Goal: Information Seeking & Learning: Learn about a topic

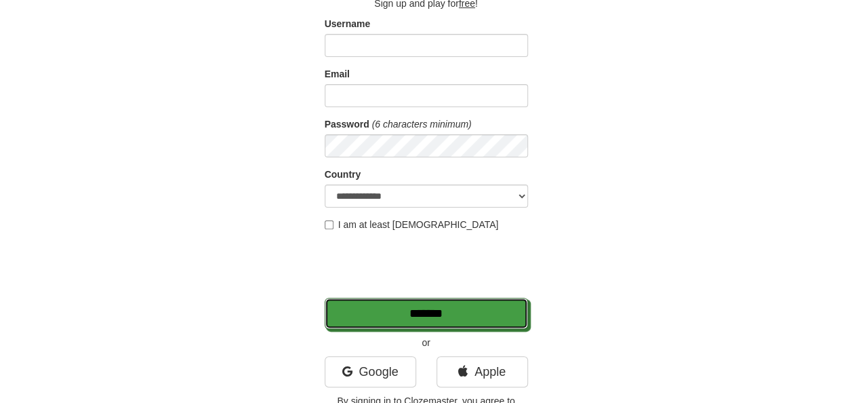
scroll to position [98, 0]
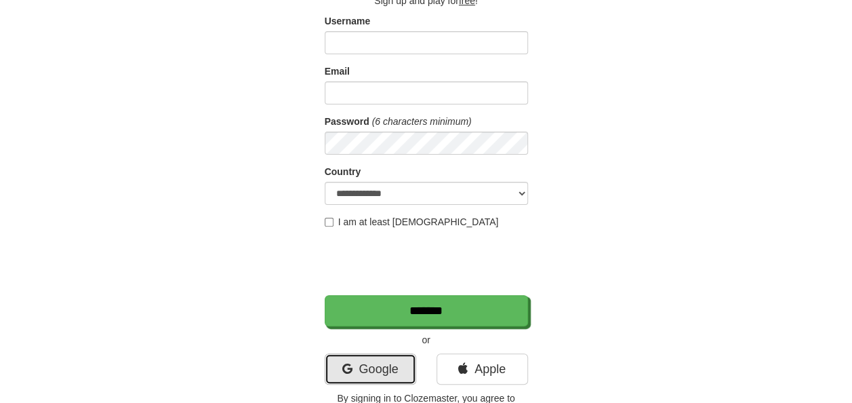
click at [391, 366] on link "Google" at bounding box center [371, 368] width 92 height 31
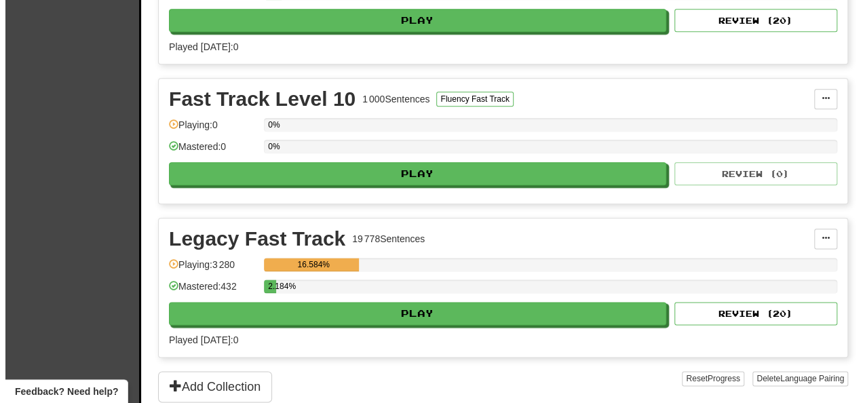
scroll to position [734, 0]
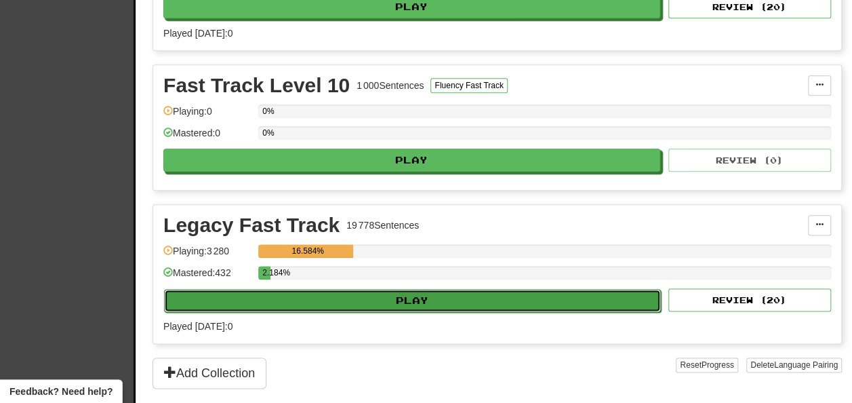
click at [597, 294] on button "Play" at bounding box center [412, 300] width 497 height 23
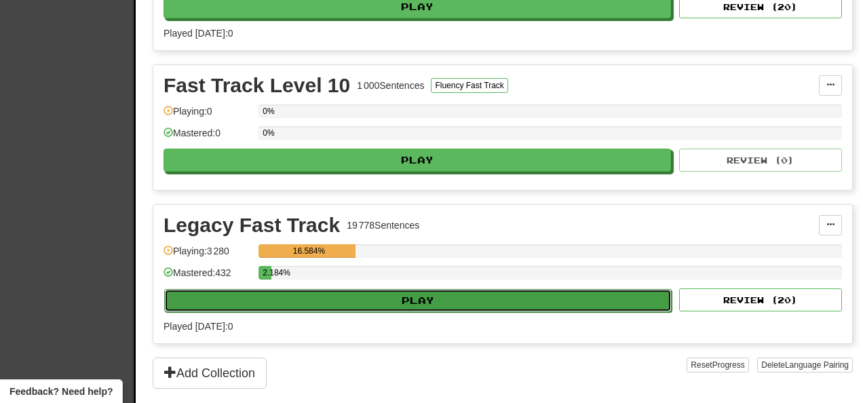
select select "**"
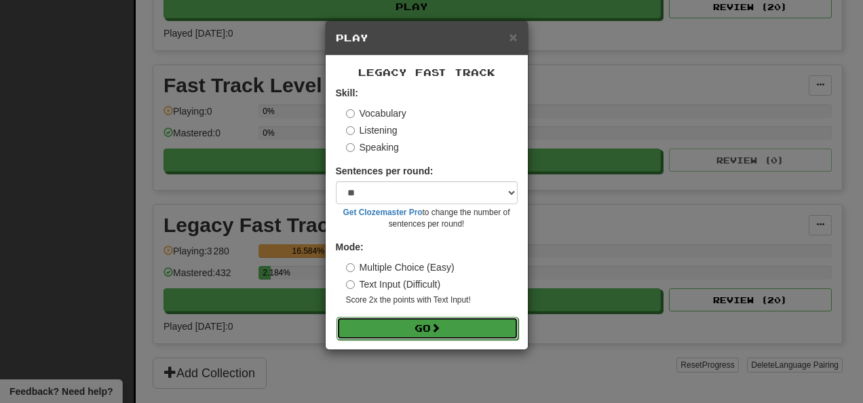
click at [438, 334] on button "Go" at bounding box center [427, 328] width 182 height 23
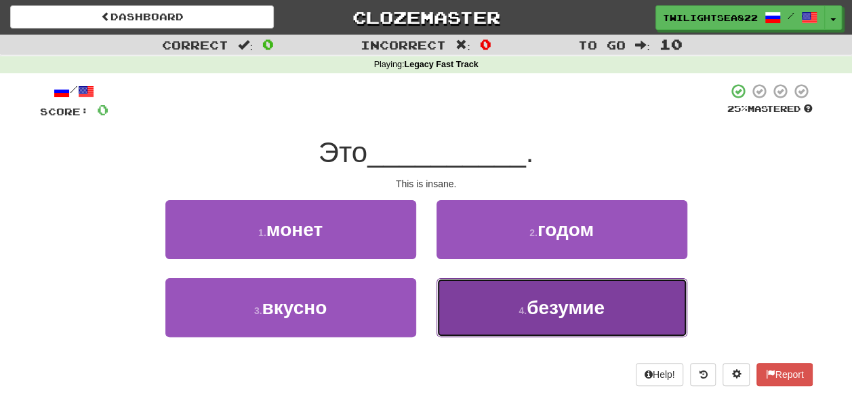
click at [502, 315] on button "4 . безумие" at bounding box center [562, 307] width 251 height 59
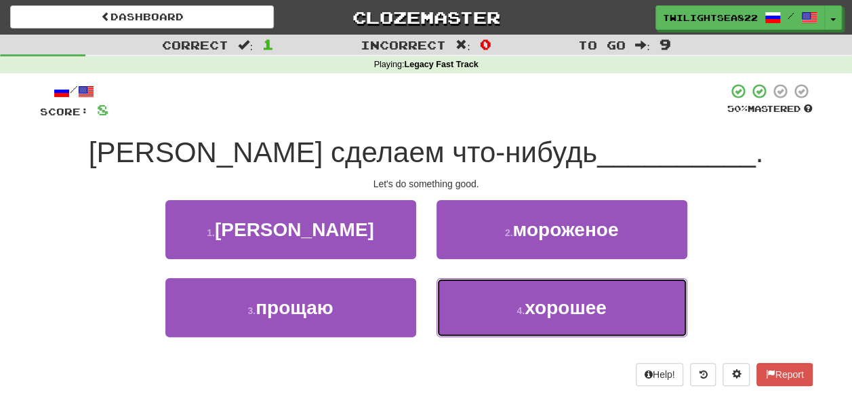
click at [502, 315] on button "4 . хорошее" at bounding box center [562, 307] width 251 height 59
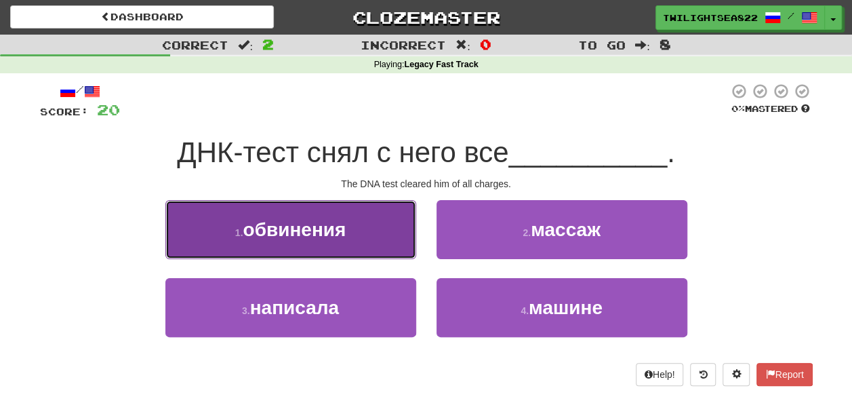
click at [368, 243] on button "1 . обвинения" at bounding box center [290, 229] width 251 height 59
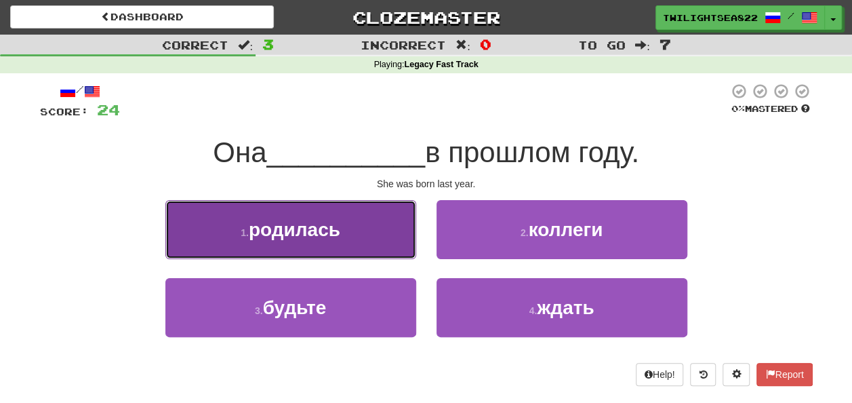
click at [368, 243] on button "1 . родилась" at bounding box center [290, 229] width 251 height 59
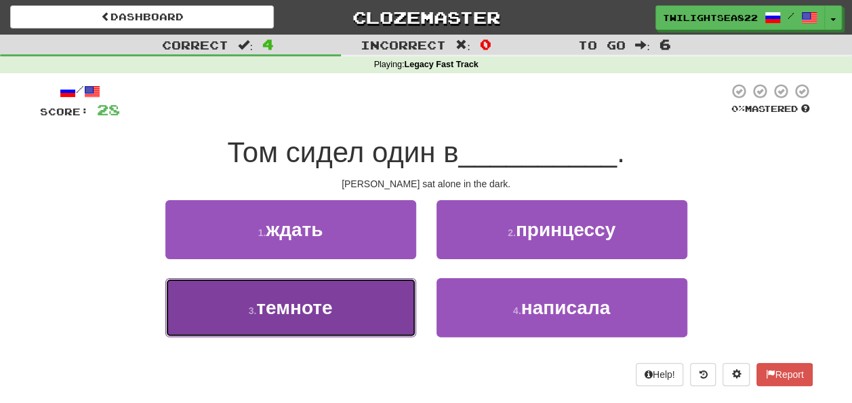
click at [351, 283] on button "3 . темноте" at bounding box center [290, 307] width 251 height 59
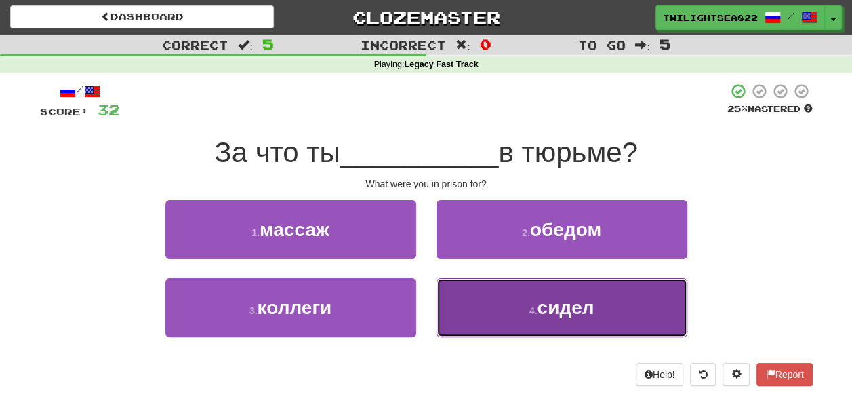
click at [445, 317] on button "4 . сидел" at bounding box center [562, 307] width 251 height 59
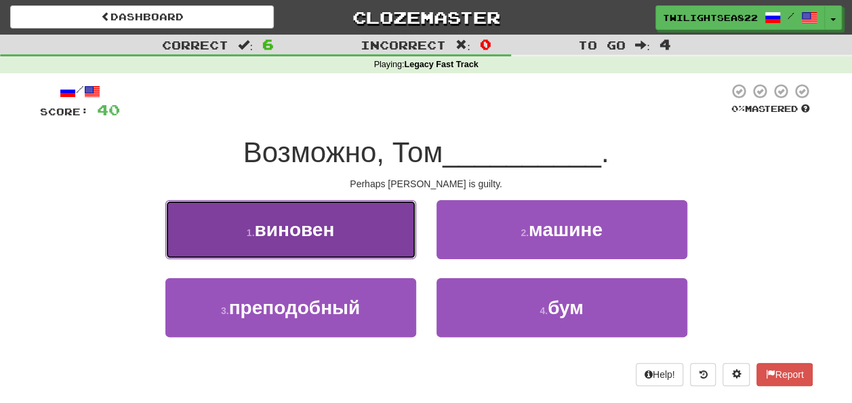
click at [403, 236] on button "1 . виновен" at bounding box center [290, 229] width 251 height 59
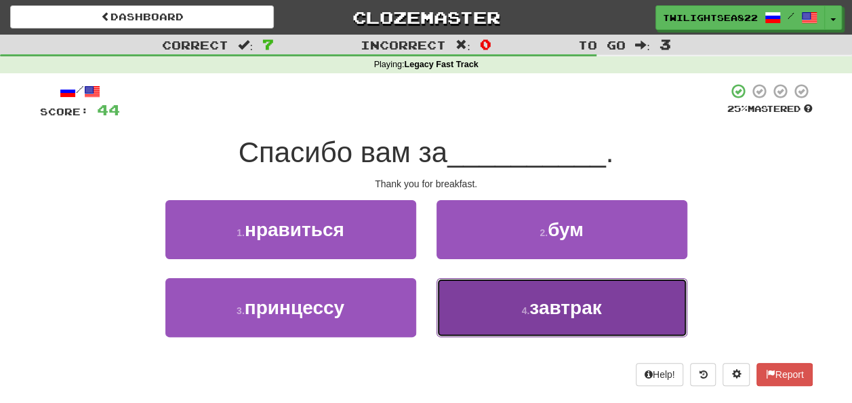
click at [465, 318] on button "4 . завтрак" at bounding box center [562, 307] width 251 height 59
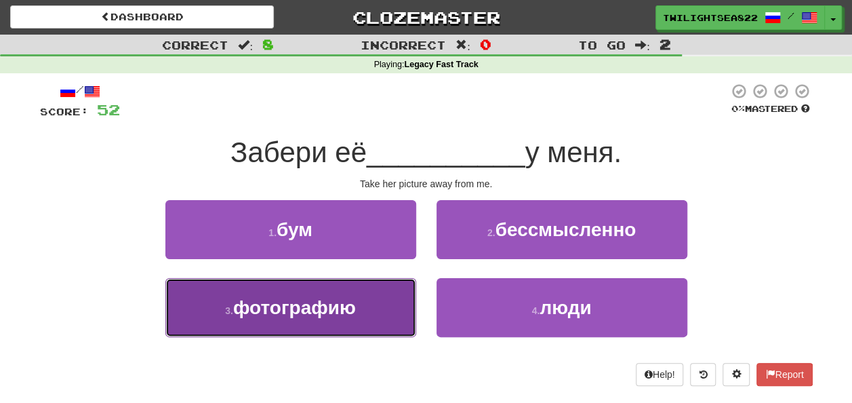
click at [376, 304] on button "3 . фотографию" at bounding box center [290, 307] width 251 height 59
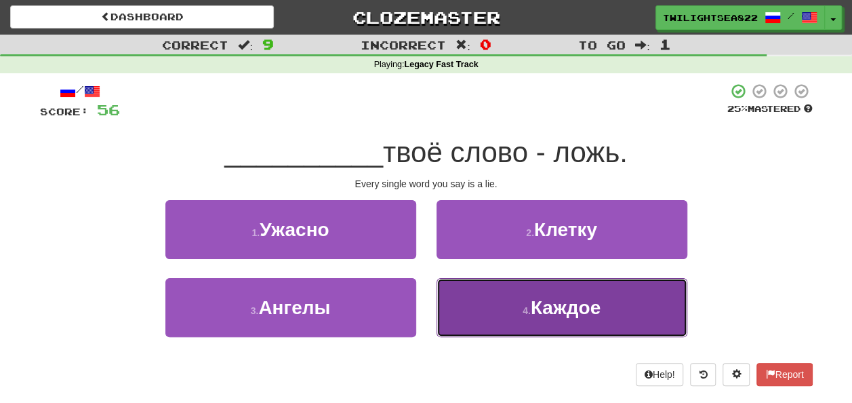
click at [452, 312] on button "4 . Каждое" at bounding box center [562, 307] width 251 height 59
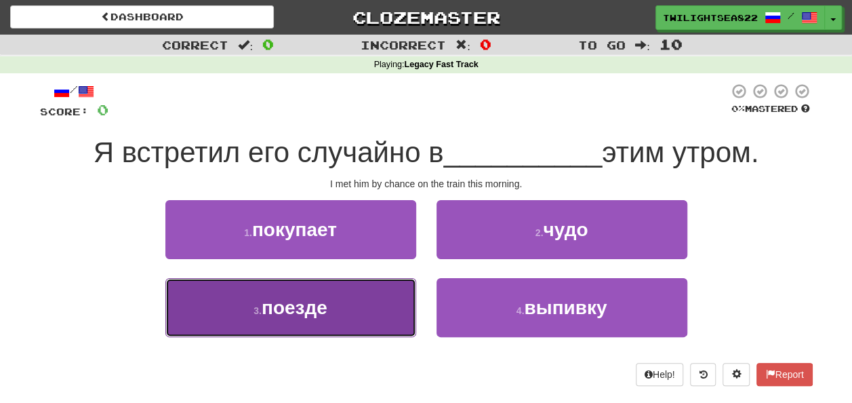
click at [366, 295] on button "3 . поезде" at bounding box center [290, 307] width 251 height 59
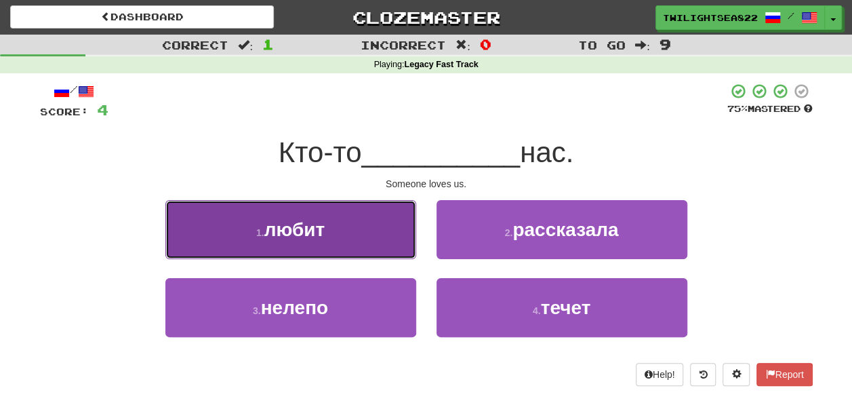
click at [374, 245] on button "1 . любит" at bounding box center [290, 229] width 251 height 59
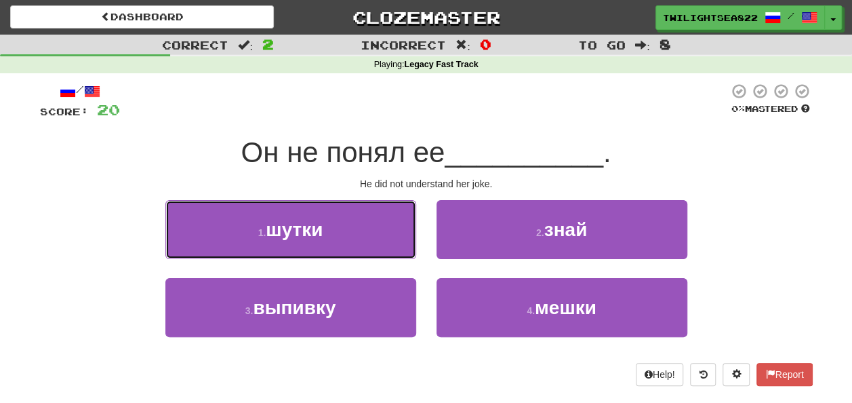
click at [374, 245] on button "1 . шутки" at bounding box center [290, 229] width 251 height 59
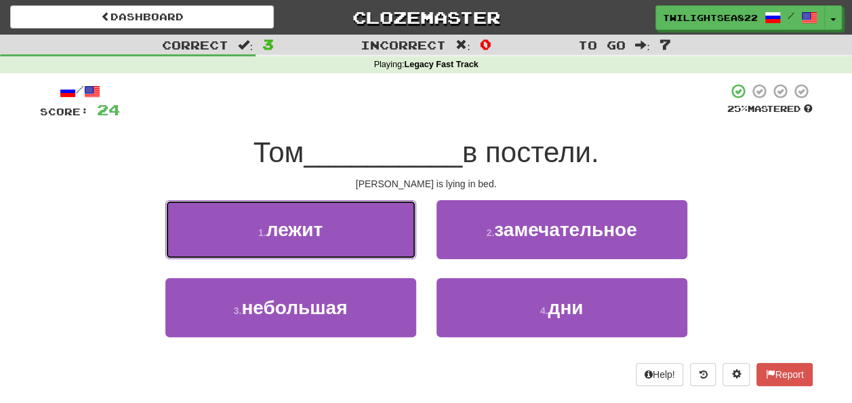
click at [374, 245] on button "1 . лежит" at bounding box center [290, 229] width 251 height 59
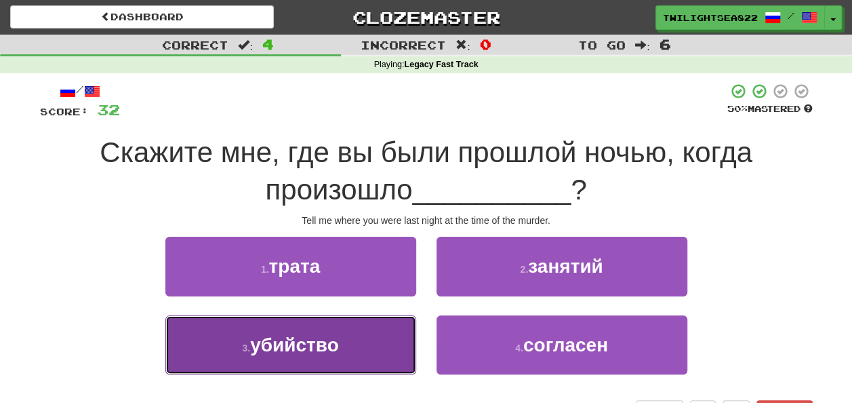
click at [316, 363] on button "3 . убийство" at bounding box center [290, 344] width 251 height 59
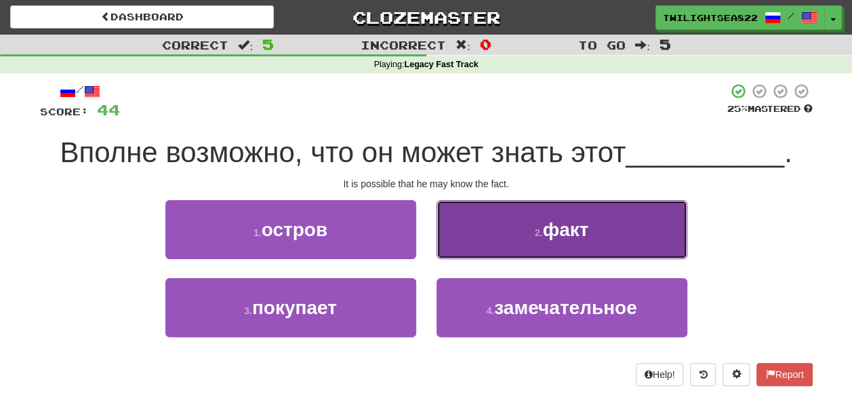
click at [490, 243] on button "2 . факт" at bounding box center [562, 229] width 251 height 59
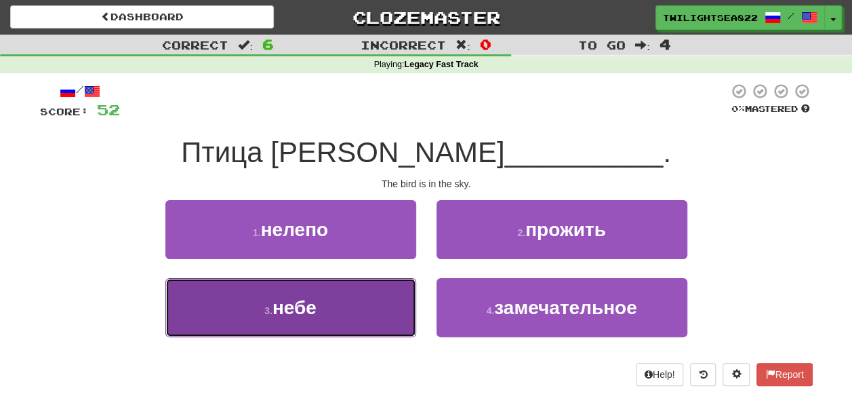
click at [332, 297] on button "3 . небе" at bounding box center [290, 307] width 251 height 59
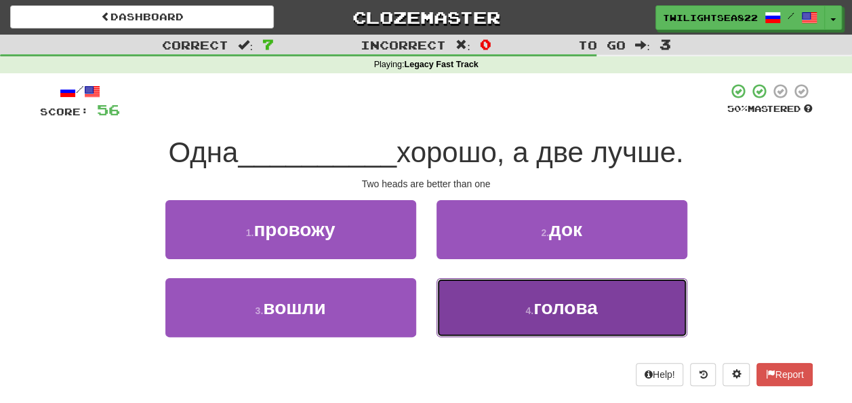
click at [486, 320] on button "4 . голова" at bounding box center [562, 307] width 251 height 59
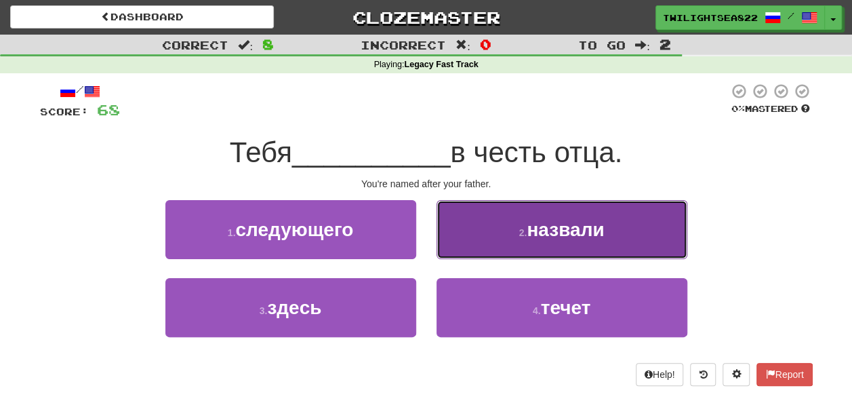
click at [613, 240] on button "2 . назвали" at bounding box center [562, 229] width 251 height 59
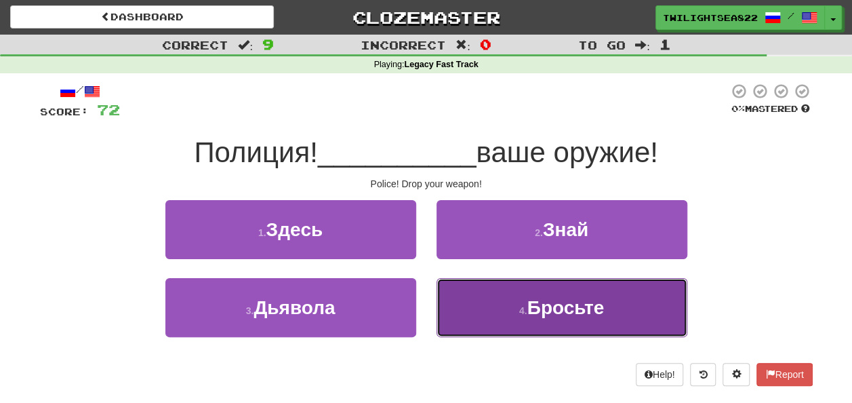
click at [496, 307] on button "4 . Бросьте" at bounding box center [562, 307] width 251 height 59
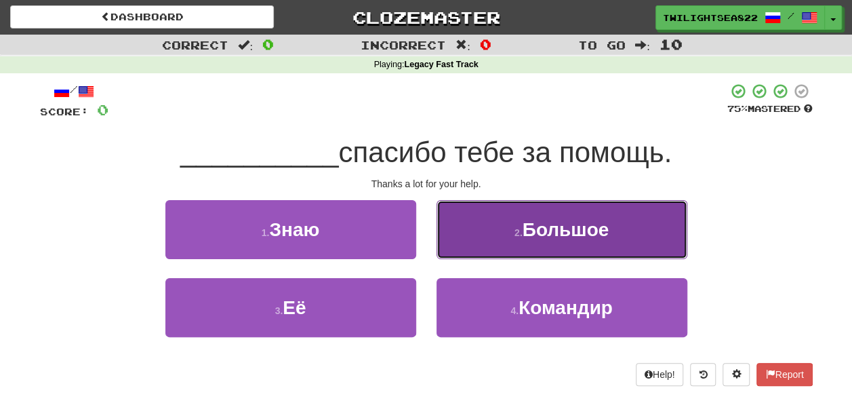
click at [518, 237] on button "2 . Большое" at bounding box center [562, 229] width 251 height 59
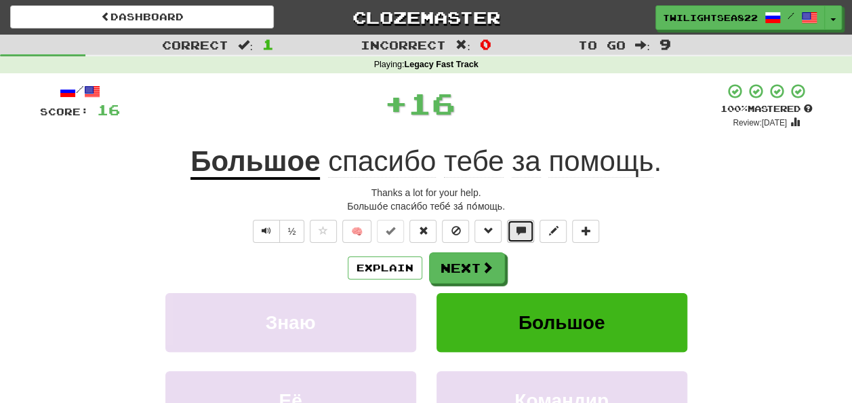
click at [518, 237] on button at bounding box center [520, 231] width 27 height 23
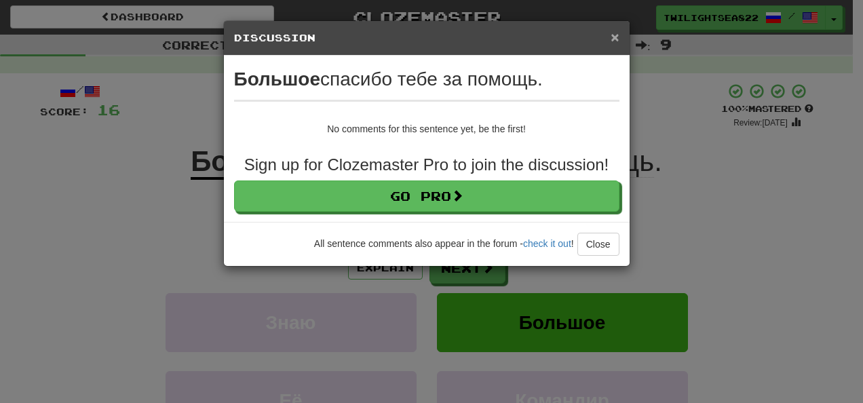
click at [612, 37] on span "×" at bounding box center [614, 37] width 8 height 16
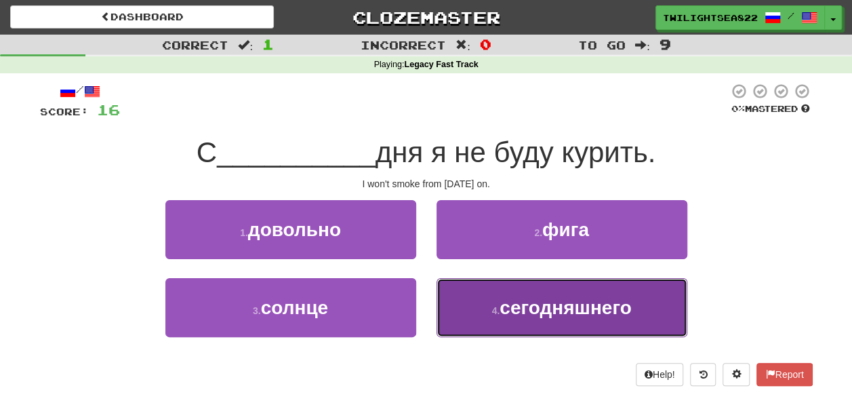
click at [464, 311] on button "4 . сегодняшнего" at bounding box center [562, 307] width 251 height 59
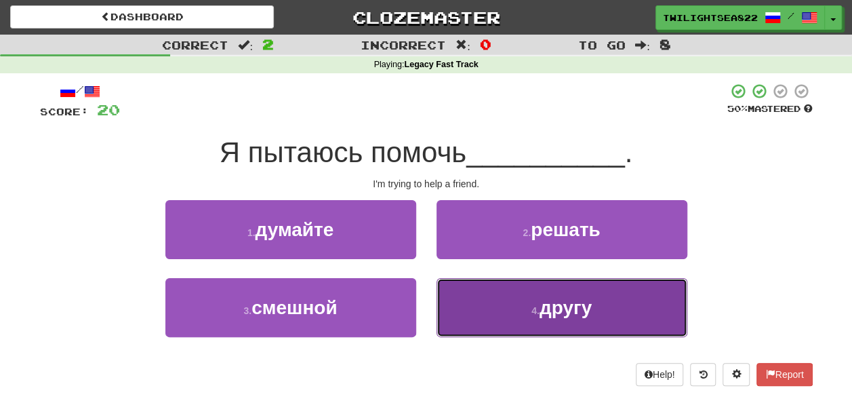
click at [475, 282] on button "4 . другу" at bounding box center [562, 307] width 251 height 59
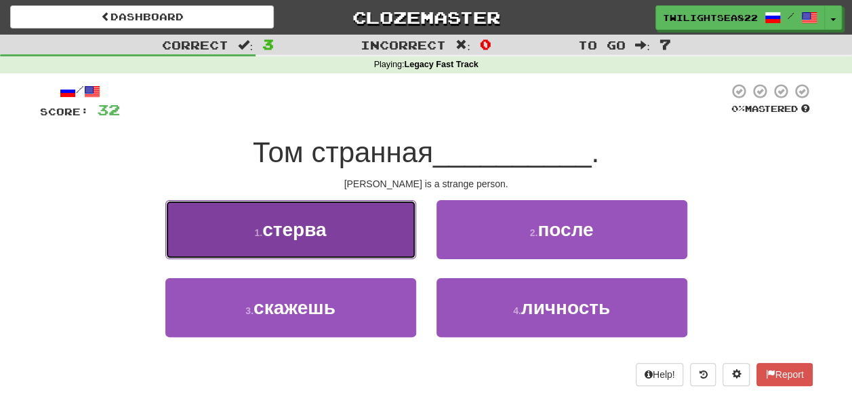
click at [370, 229] on button "1 . стерва" at bounding box center [290, 229] width 251 height 59
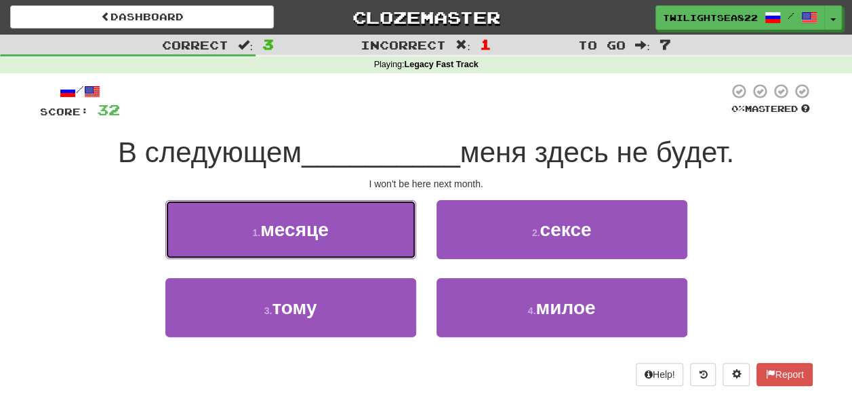
click at [370, 229] on button "1 . месяце" at bounding box center [290, 229] width 251 height 59
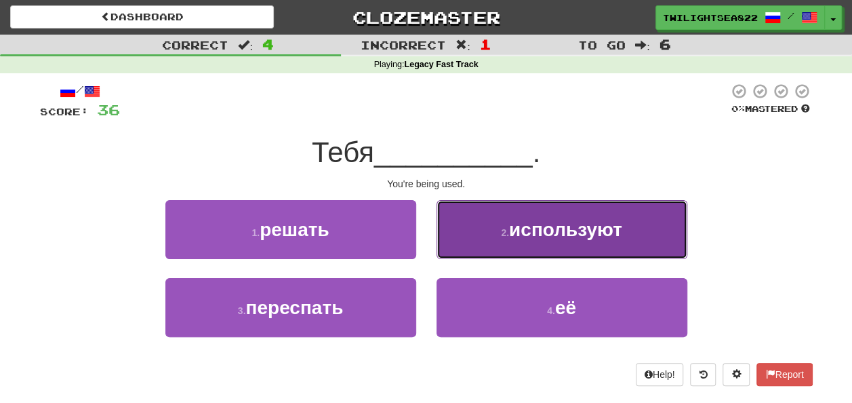
click at [460, 237] on button "2 . используют" at bounding box center [562, 229] width 251 height 59
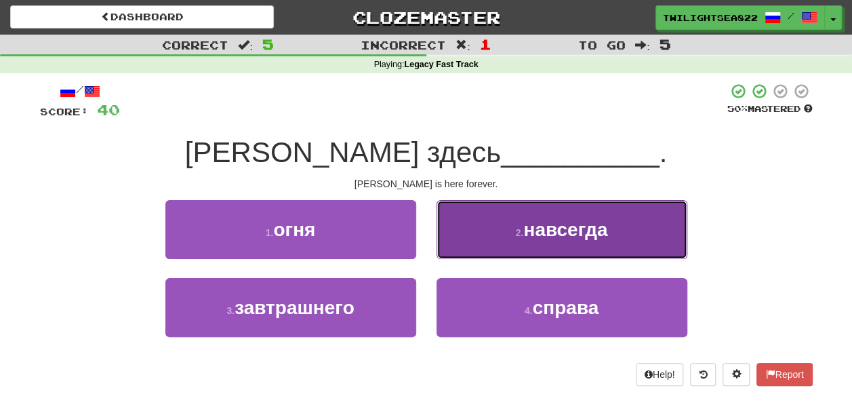
click at [500, 241] on button "2 . навсегда" at bounding box center [562, 229] width 251 height 59
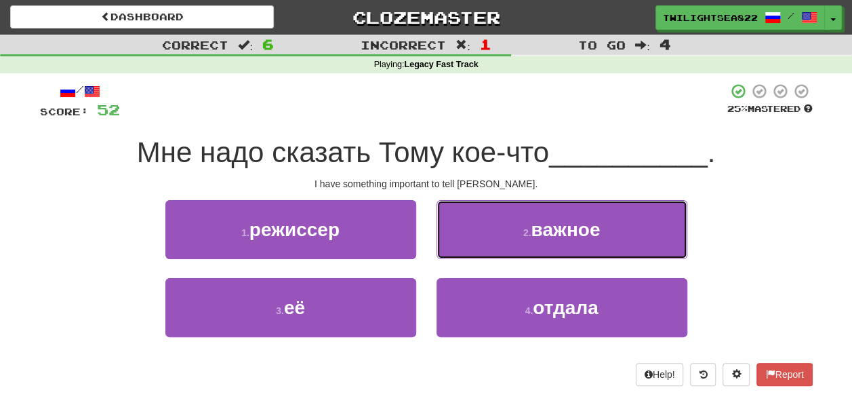
click at [500, 241] on button "2 . важное" at bounding box center [562, 229] width 251 height 59
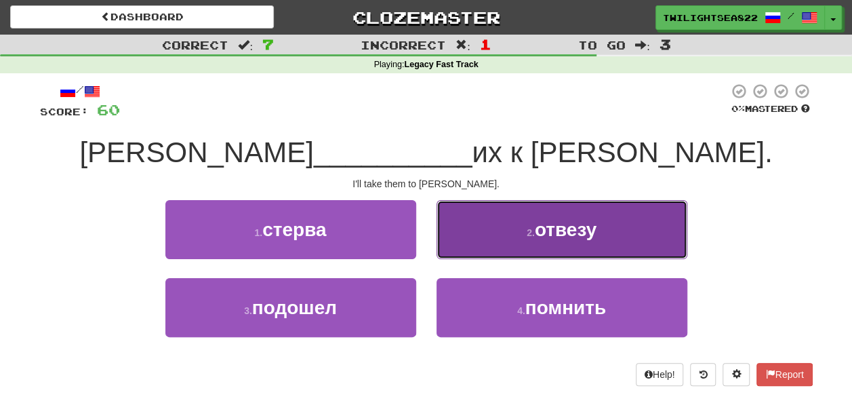
click at [498, 251] on button "2 . отвезу" at bounding box center [562, 229] width 251 height 59
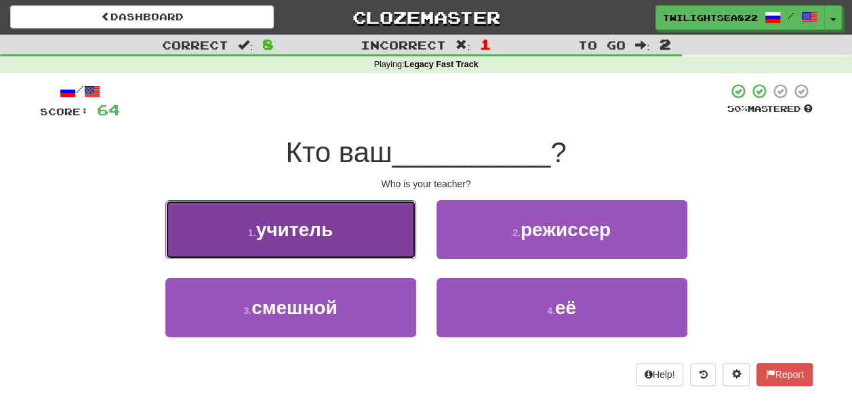
click at [370, 228] on button "1 . учитель" at bounding box center [290, 229] width 251 height 59
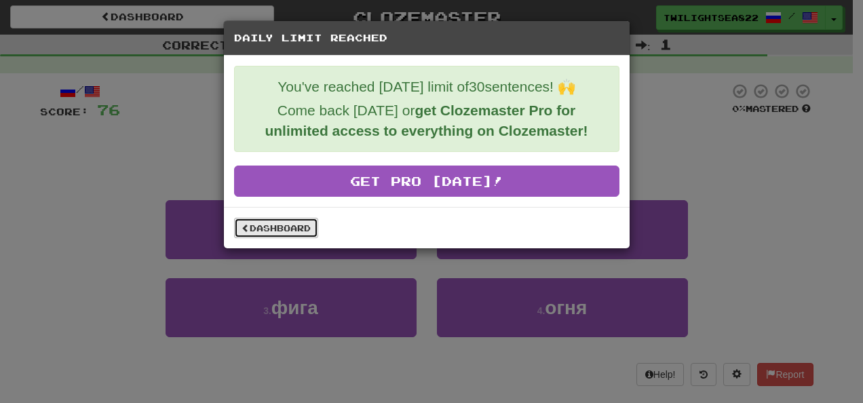
click at [264, 224] on link "Dashboard" at bounding box center [276, 228] width 84 height 20
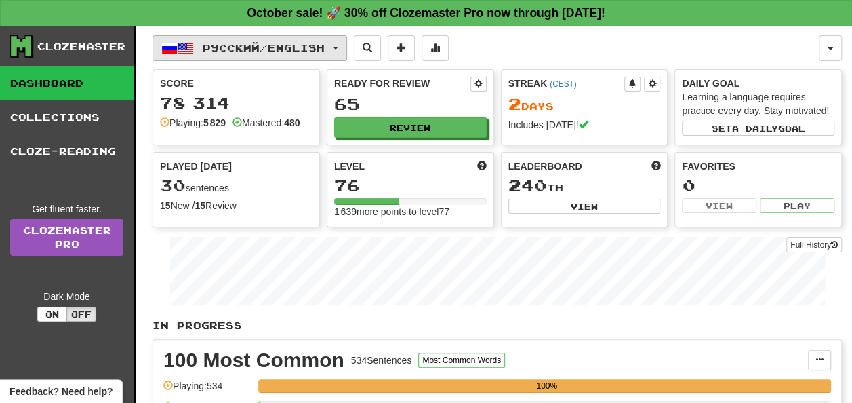
click at [325, 51] on span "Русский / English" at bounding box center [264, 48] width 122 height 12
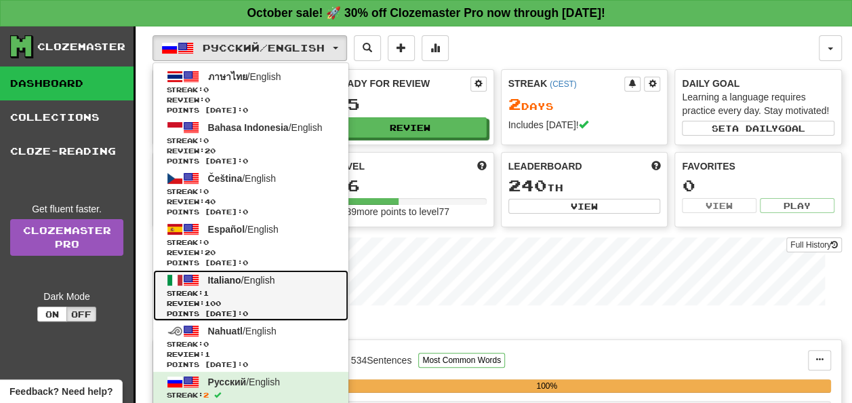
click at [236, 309] on span "Points today: 0" at bounding box center [251, 314] width 168 height 10
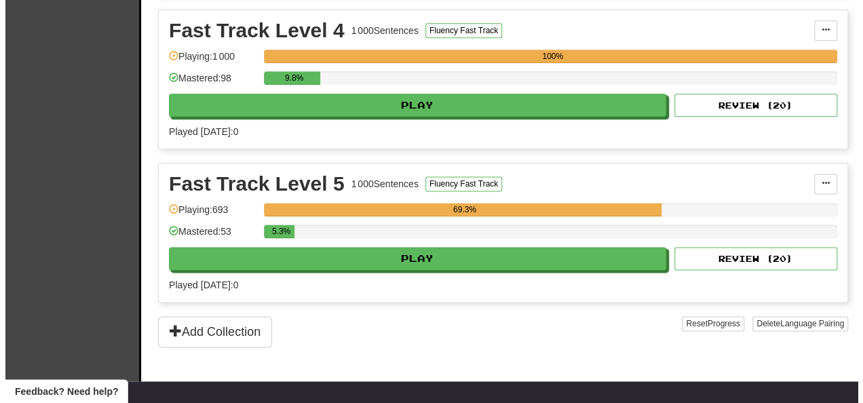
scroll to position [795, 0]
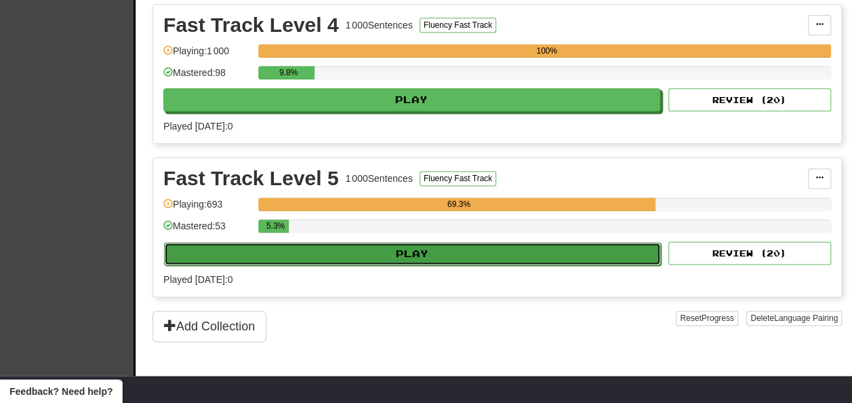
click at [596, 251] on button "Play" at bounding box center [412, 253] width 497 height 23
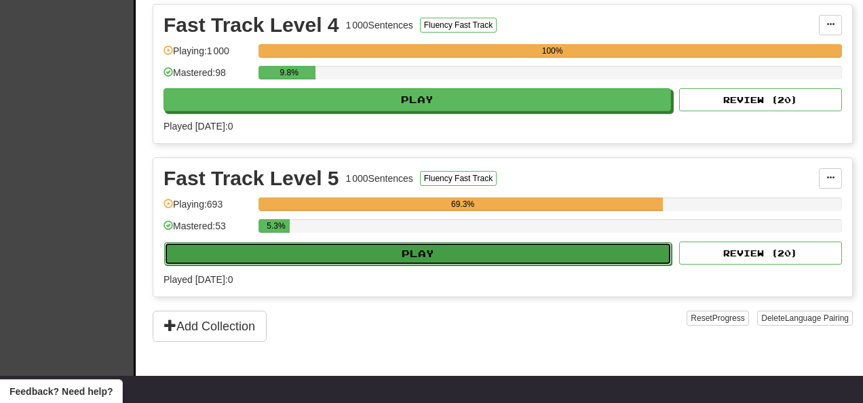
select select "**"
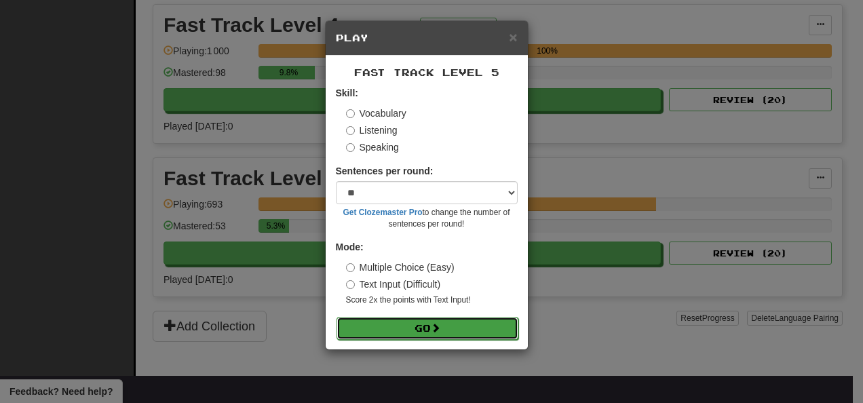
click at [490, 325] on button "Go" at bounding box center [427, 328] width 182 height 23
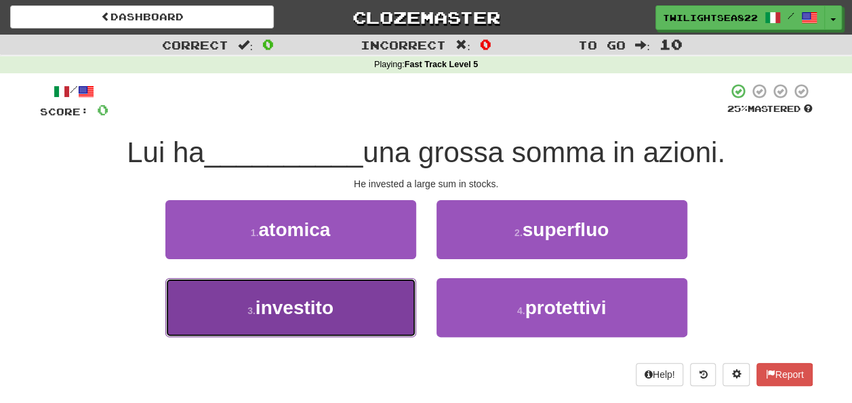
click at [388, 313] on button "3 . investito" at bounding box center [290, 307] width 251 height 59
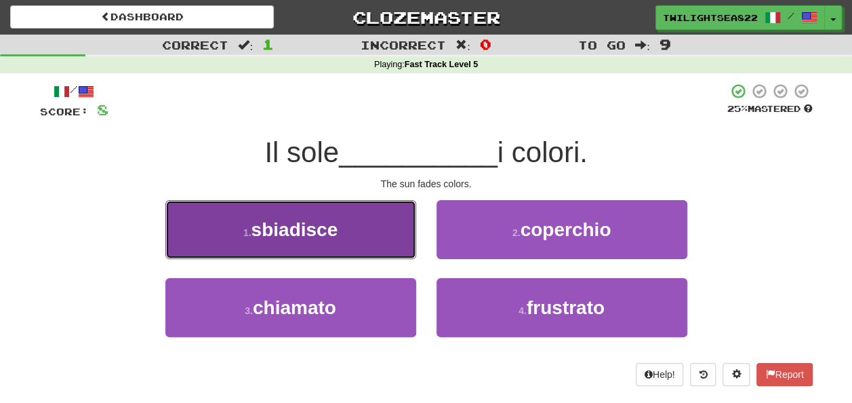
click at [375, 226] on button "1 . sbiadisce" at bounding box center [290, 229] width 251 height 59
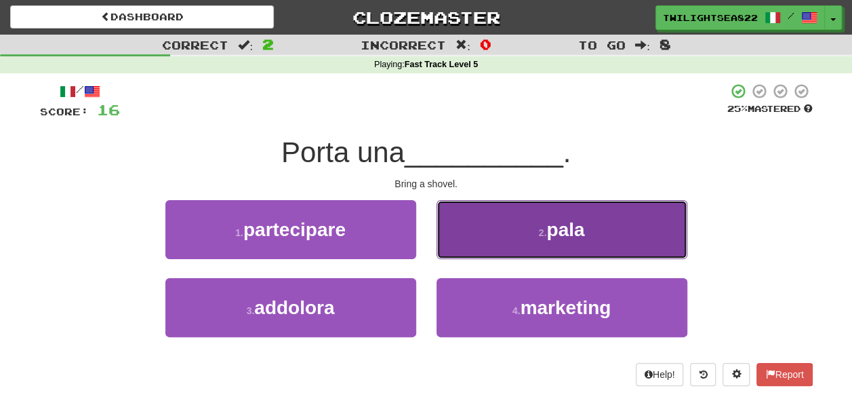
click at [475, 235] on button "2 . pala" at bounding box center [562, 229] width 251 height 59
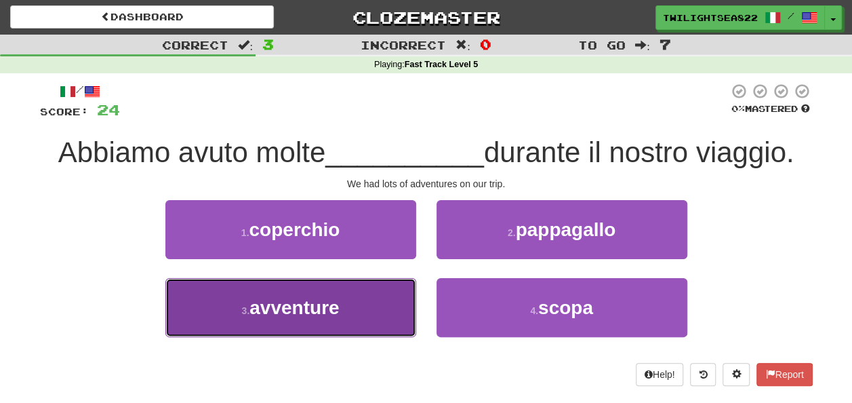
click at [372, 307] on button "3 . avventure" at bounding box center [290, 307] width 251 height 59
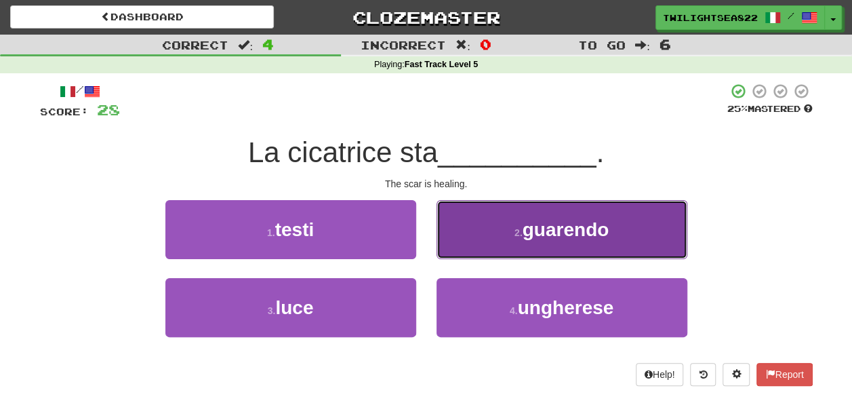
click at [513, 226] on button "2 . guarendo" at bounding box center [562, 229] width 251 height 59
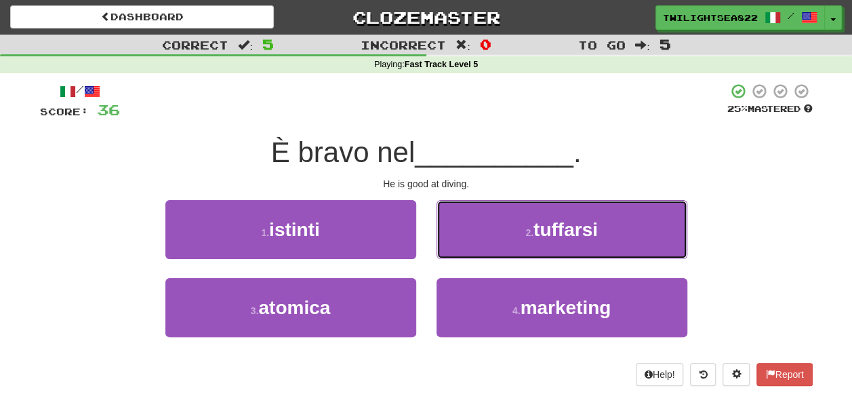
click at [513, 226] on button "2 . tuffarsi" at bounding box center [562, 229] width 251 height 59
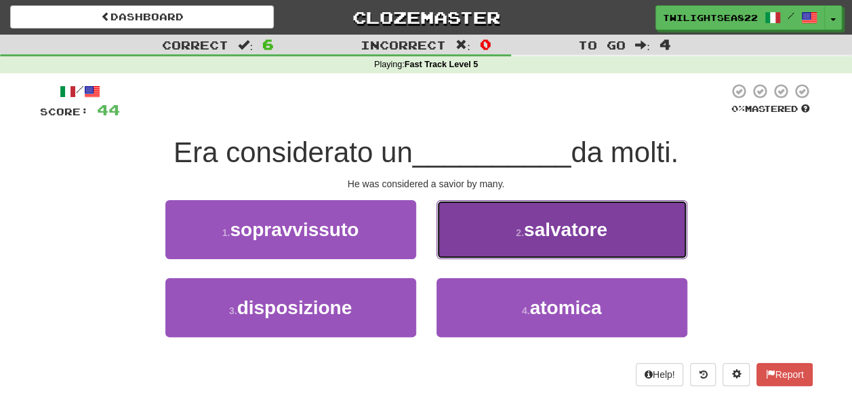
click at [496, 229] on button "2 . salvatore" at bounding box center [562, 229] width 251 height 59
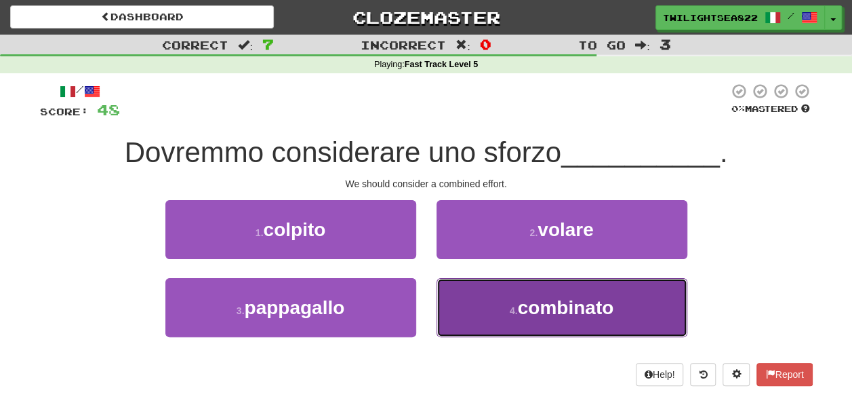
click at [476, 290] on button "4 . combinato" at bounding box center [562, 307] width 251 height 59
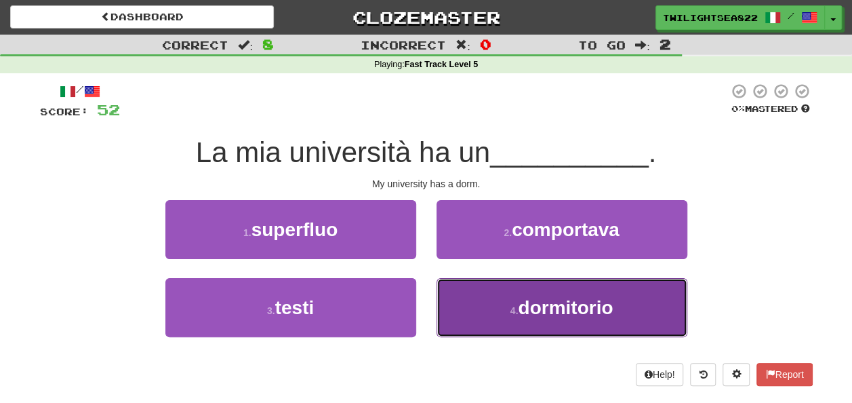
click at [476, 290] on button "4 . dormitorio" at bounding box center [562, 307] width 251 height 59
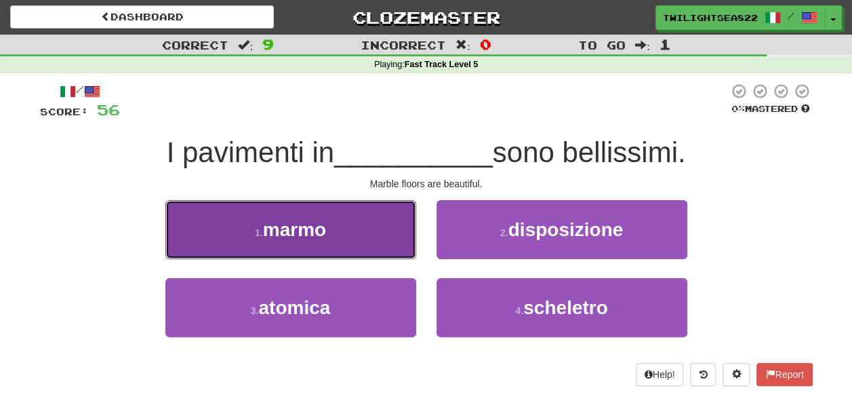
click at [381, 247] on button "1 . marmo" at bounding box center [290, 229] width 251 height 59
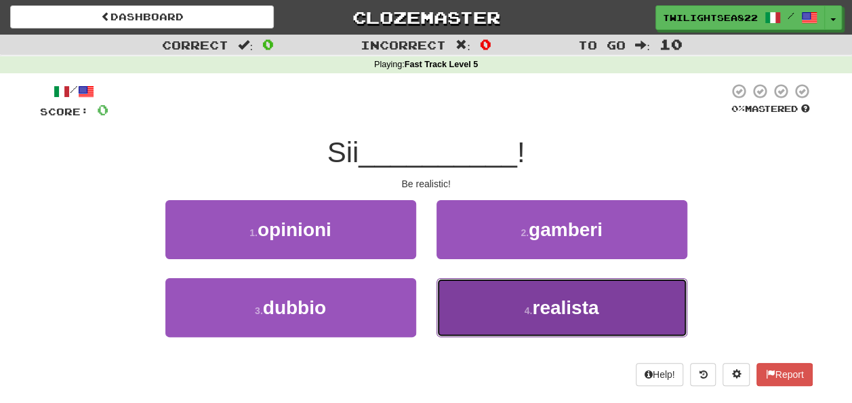
click at [495, 296] on button "4 . realista" at bounding box center [562, 307] width 251 height 59
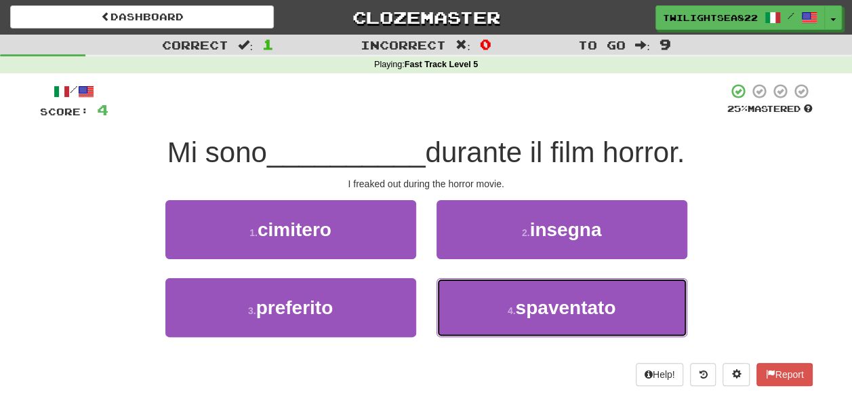
click at [495, 296] on button "4 . spaventato" at bounding box center [562, 307] width 251 height 59
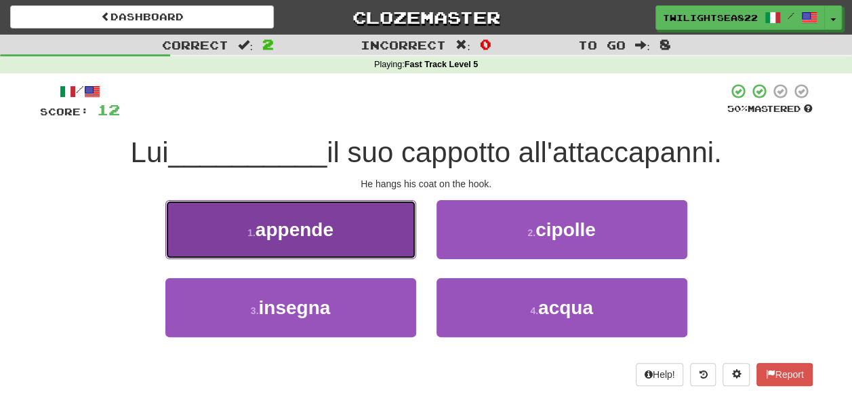
click at [391, 252] on button "1 . appende" at bounding box center [290, 229] width 251 height 59
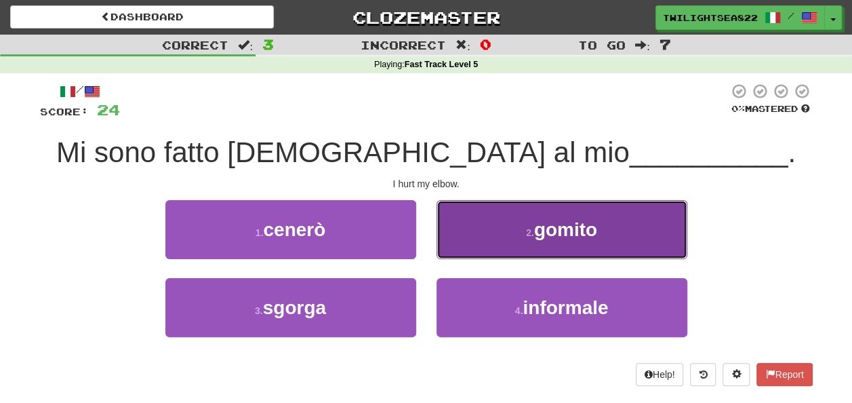
click at [514, 212] on button "2 . gomito" at bounding box center [562, 229] width 251 height 59
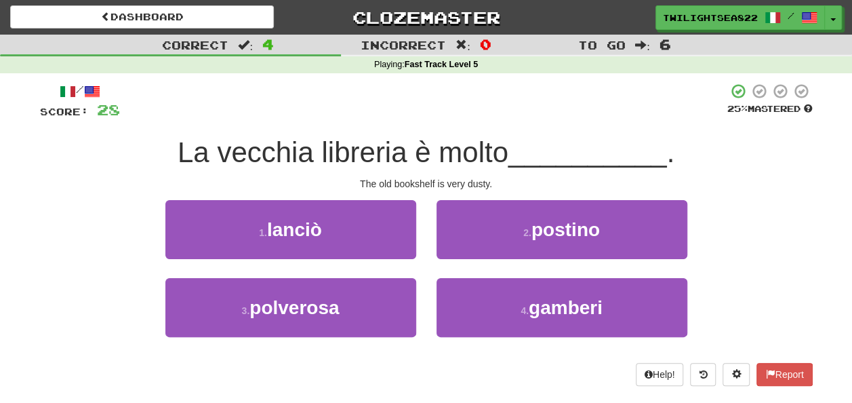
click at [378, 357] on div "/ Score: 28 25 % Mastered La vecchia libreria è molto __________ . The old book…" at bounding box center [426, 234] width 773 height 303
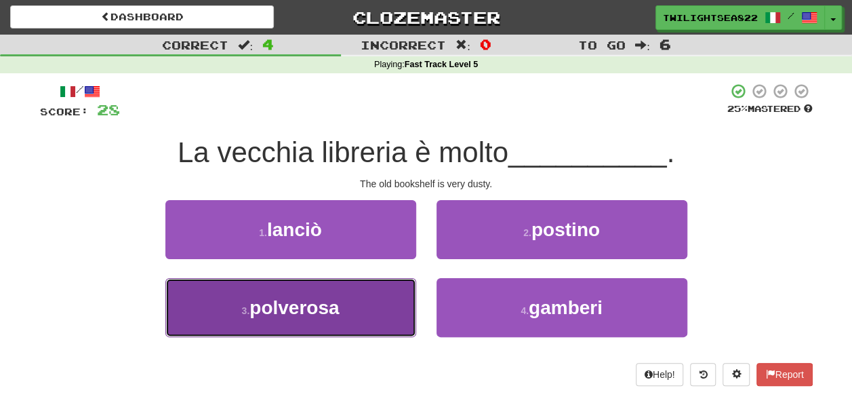
click at [357, 334] on button "3 . polverosa" at bounding box center [290, 307] width 251 height 59
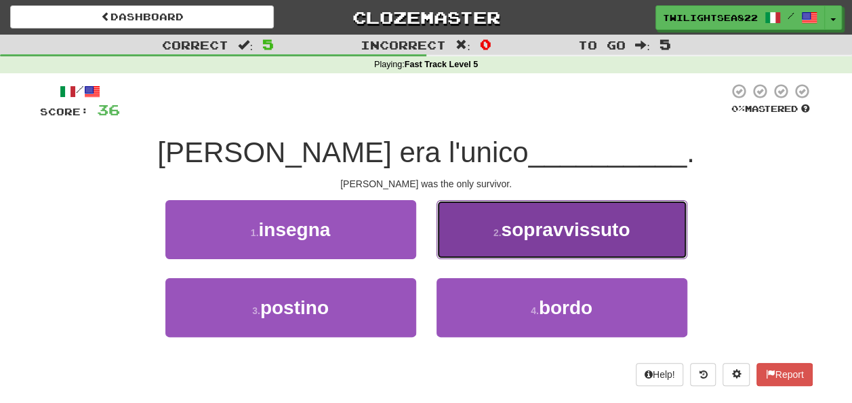
click at [501, 235] on small "2 ." at bounding box center [498, 232] width 8 height 11
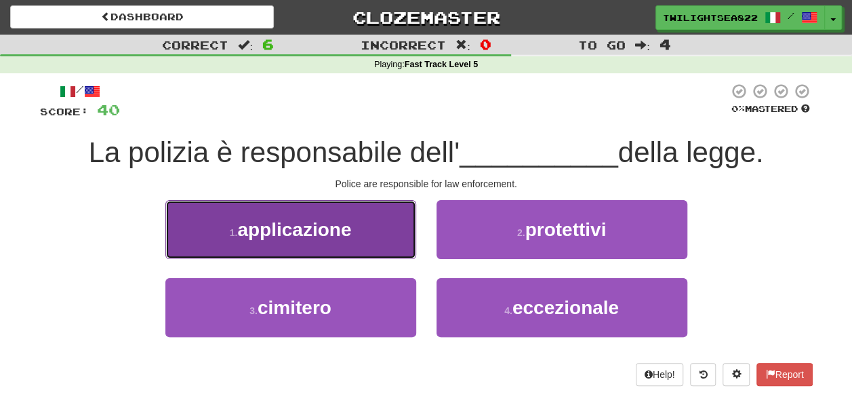
click at [351, 233] on span "applicazione" at bounding box center [294, 229] width 114 height 21
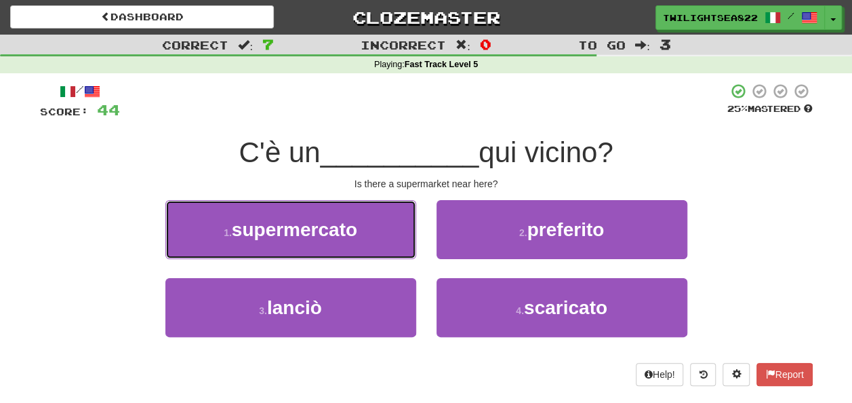
click at [351, 233] on span "supermercato" at bounding box center [294, 229] width 125 height 21
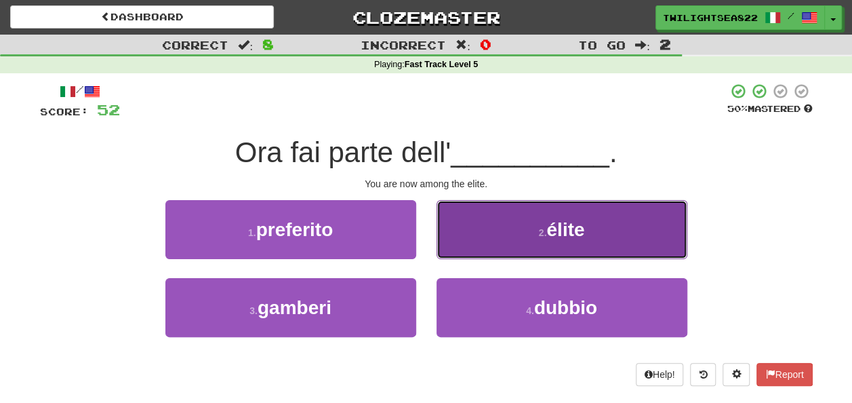
click at [471, 235] on button "2 . élite" at bounding box center [562, 229] width 251 height 59
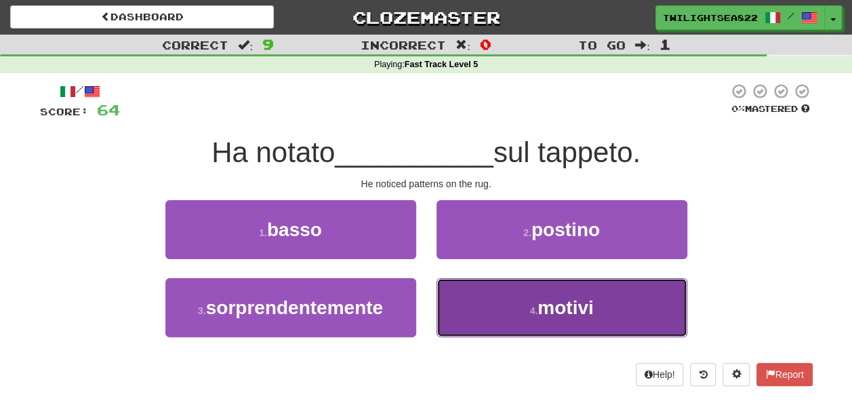
click at [498, 289] on button "4 . motivi" at bounding box center [562, 307] width 251 height 59
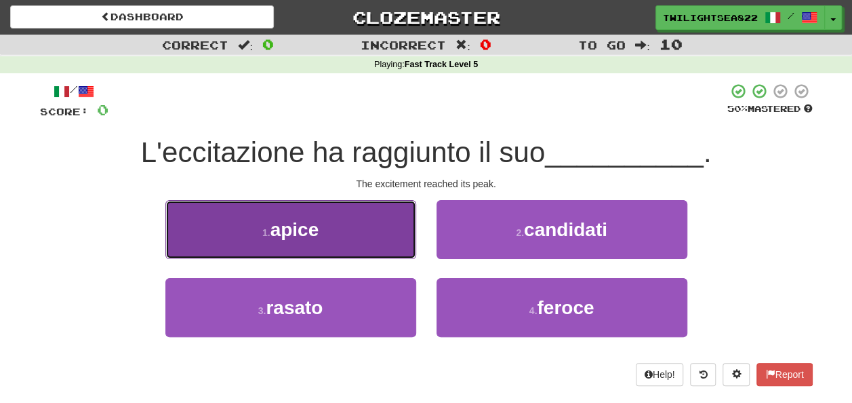
click at [362, 233] on button "1 . apice" at bounding box center [290, 229] width 251 height 59
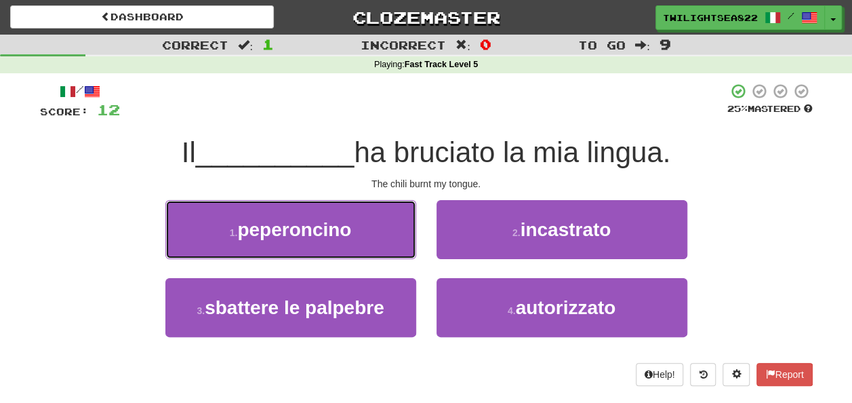
click at [362, 233] on button "1 . peperoncino" at bounding box center [290, 229] width 251 height 59
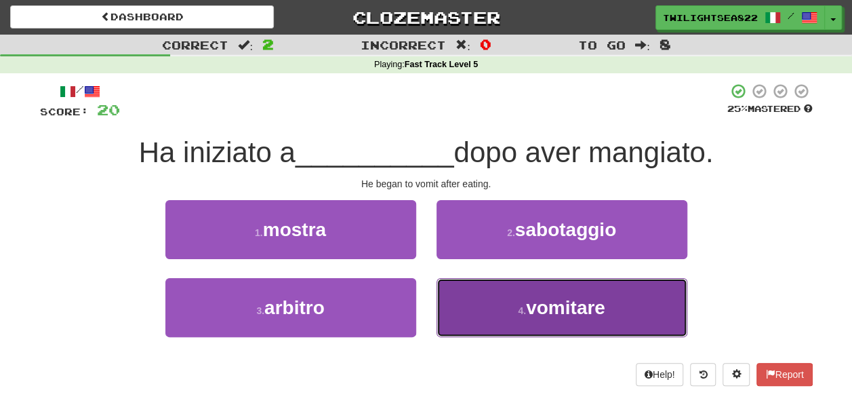
click at [462, 320] on button "4 . vomitare" at bounding box center [562, 307] width 251 height 59
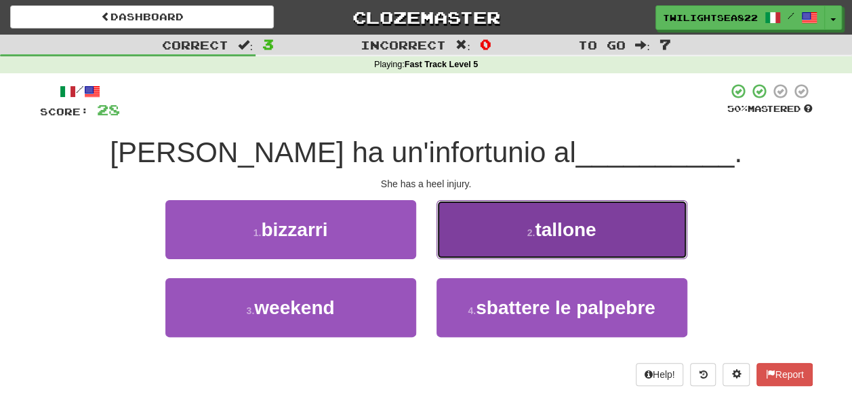
click at [502, 224] on button "2 . tallone" at bounding box center [562, 229] width 251 height 59
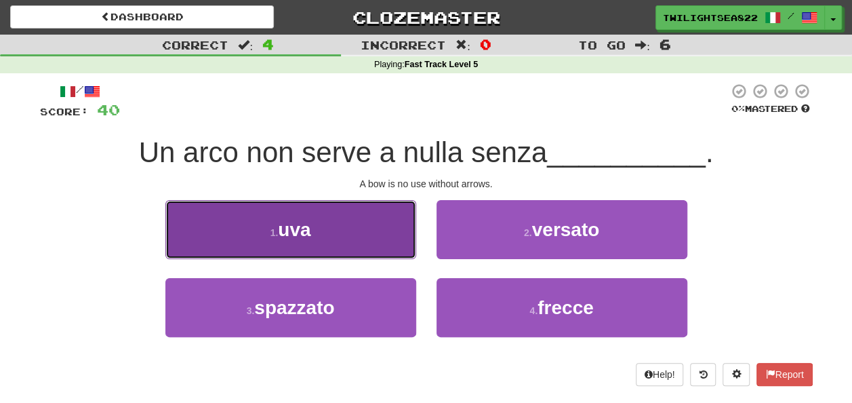
click at [372, 218] on button "1 . uva" at bounding box center [290, 229] width 251 height 59
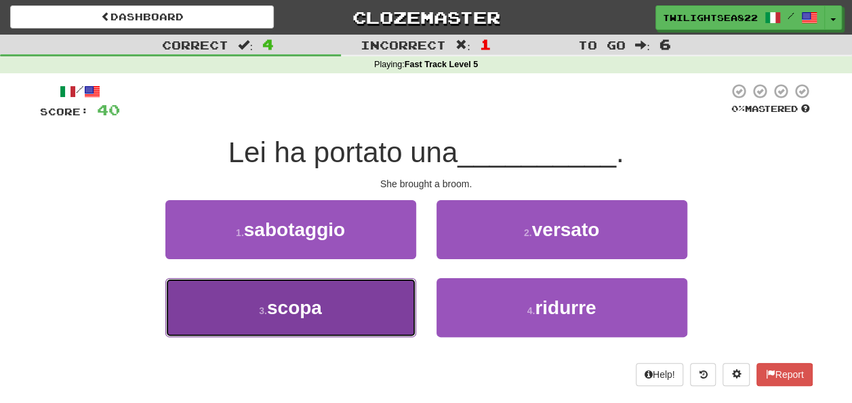
click at [363, 327] on button "3 . scopa" at bounding box center [290, 307] width 251 height 59
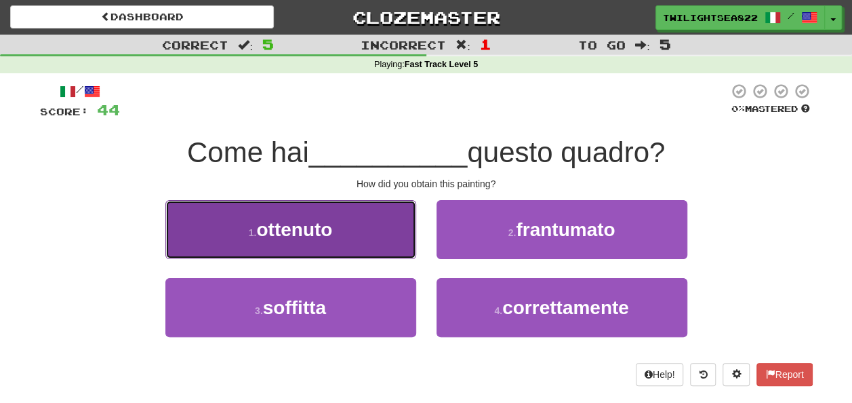
click at [361, 230] on button "1 . ottenuto" at bounding box center [290, 229] width 251 height 59
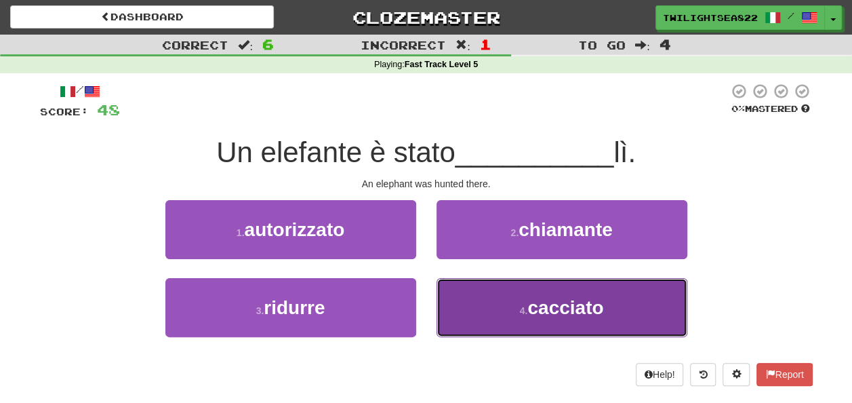
click at [520, 307] on small "4 ." at bounding box center [524, 310] width 8 height 11
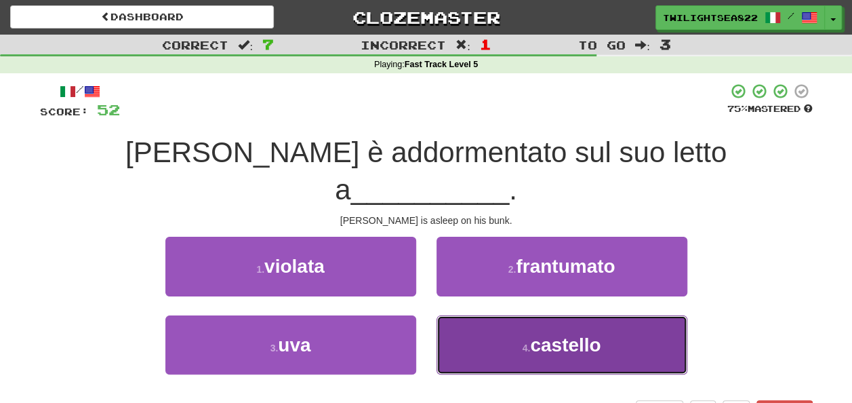
click at [478, 315] on button "4 . castello" at bounding box center [562, 344] width 251 height 59
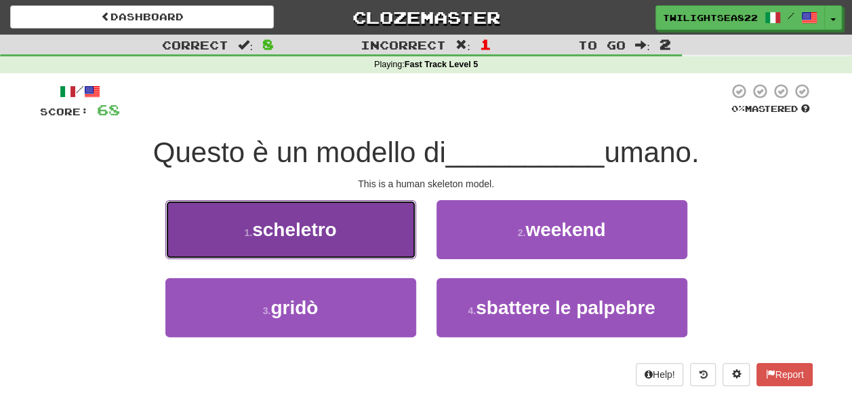
click at [347, 237] on button "1 . scheletro" at bounding box center [290, 229] width 251 height 59
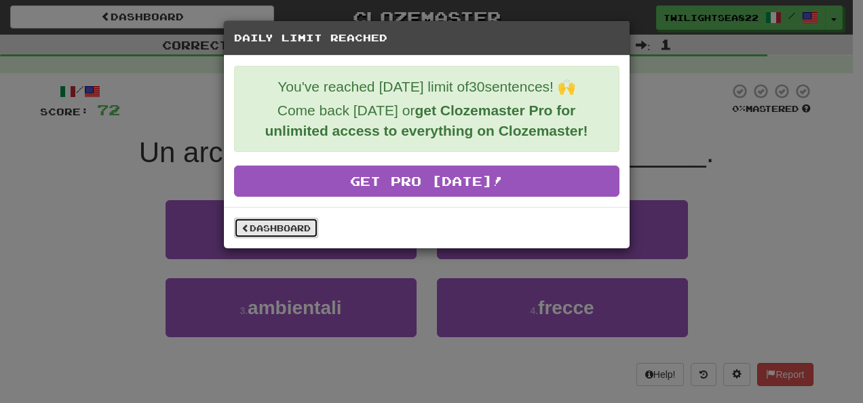
click at [313, 218] on link "Dashboard" at bounding box center [276, 228] width 84 height 20
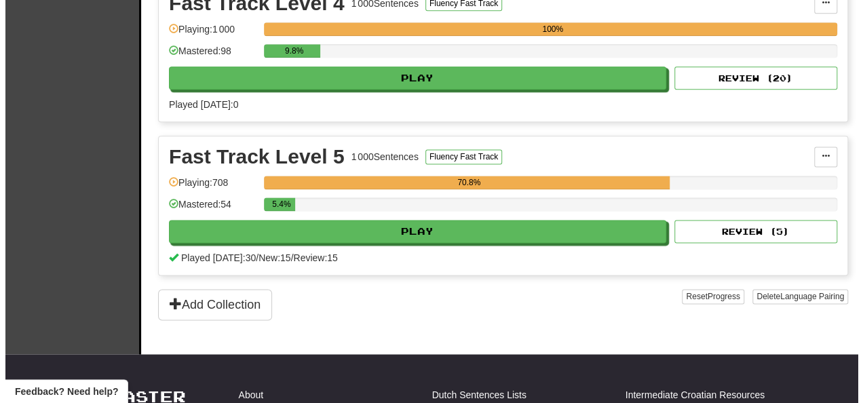
scroll to position [823, 0]
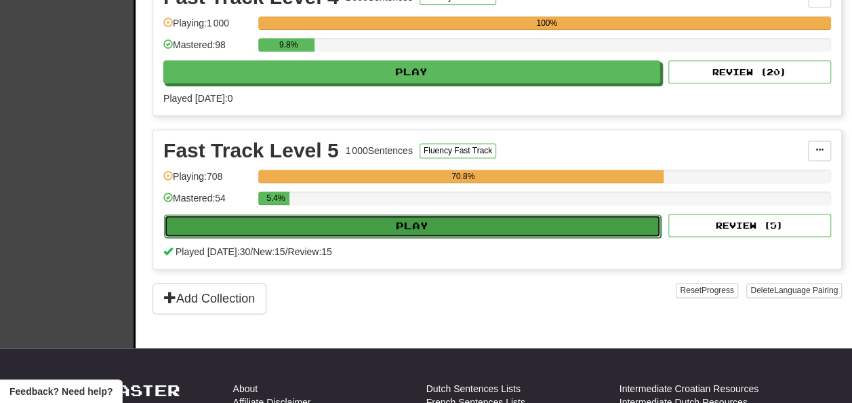
click at [479, 214] on button "Play" at bounding box center [412, 225] width 497 height 23
select select "**"
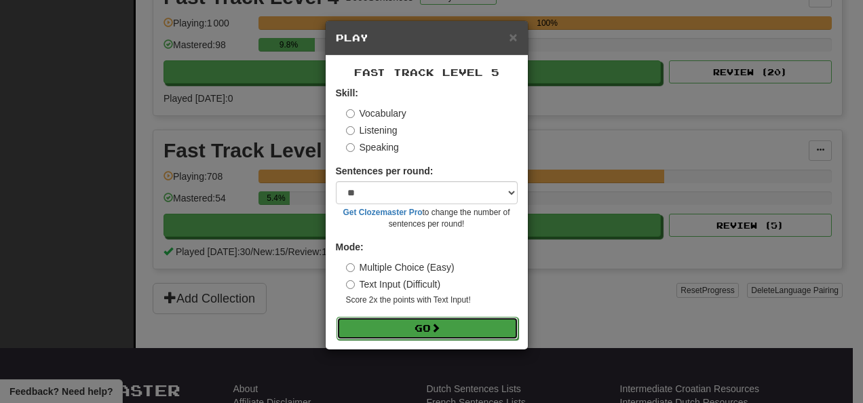
click at [392, 323] on button "Go" at bounding box center [427, 328] width 182 height 23
